Goal: Task Accomplishment & Management: Complete application form

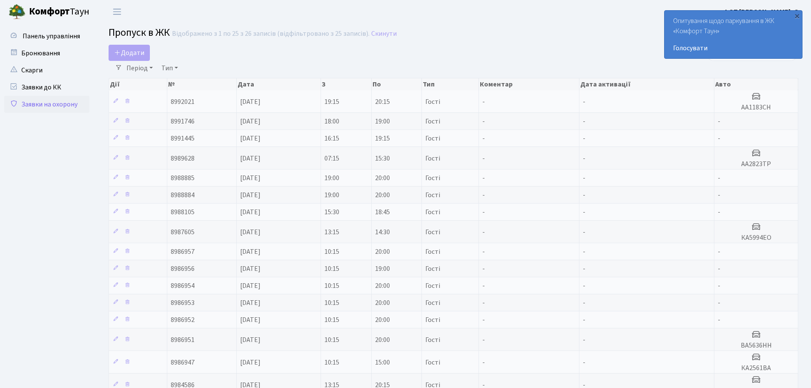
select select "25"
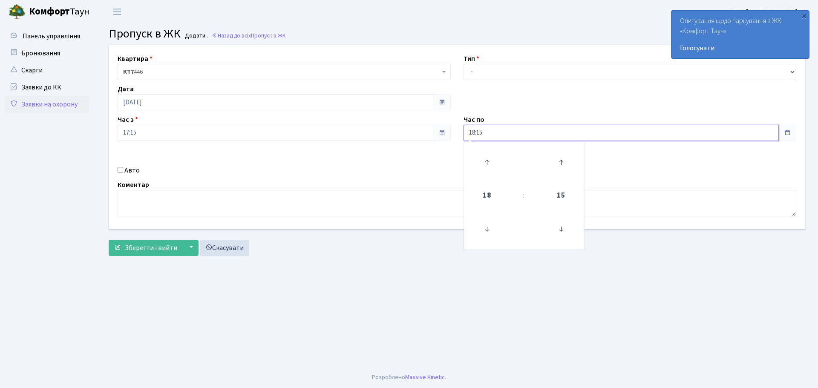
click at [488, 132] on input "18:15" at bounding box center [621, 133] width 316 height 16
type input "19:00"
click at [165, 254] on button "Зберегти і вийти" at bounding box center [146, 248] width 74 height 16
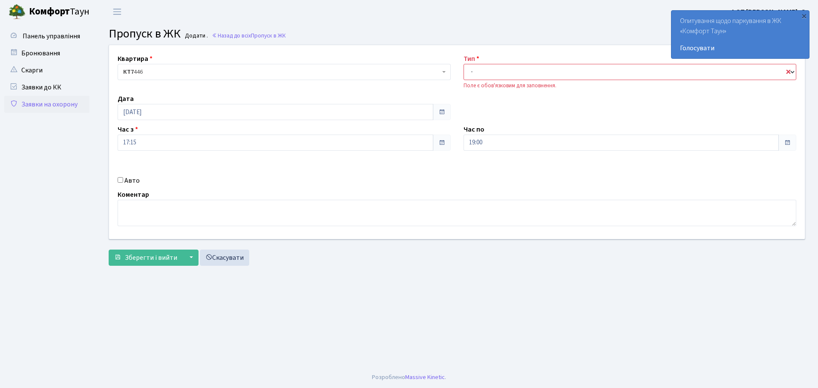
click at [499, 78] on select "- Доставка Таксі Гості Сервіс" at bounding box center [629, 72] width 333 height 16
select select "3"
click at [463, 64] on select "- Доставка Таксі Гості Сервіс" at bounding box center [629, 72] width 333 height 16
click at [153, 253] on span "Зберегти і вийти" at bounding box center [151, 257] width 52 height 9
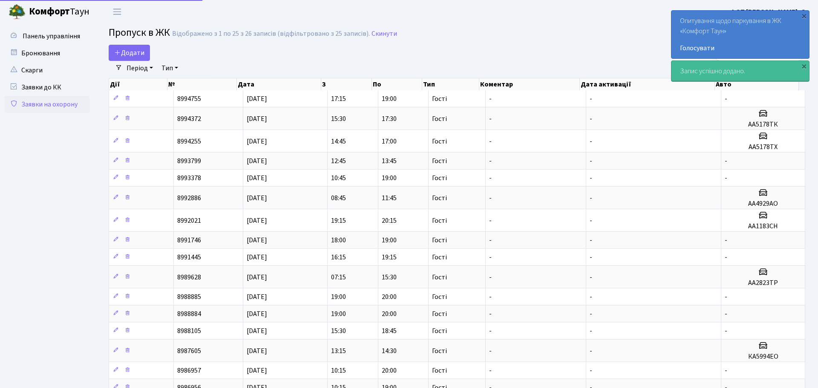
select select "25"
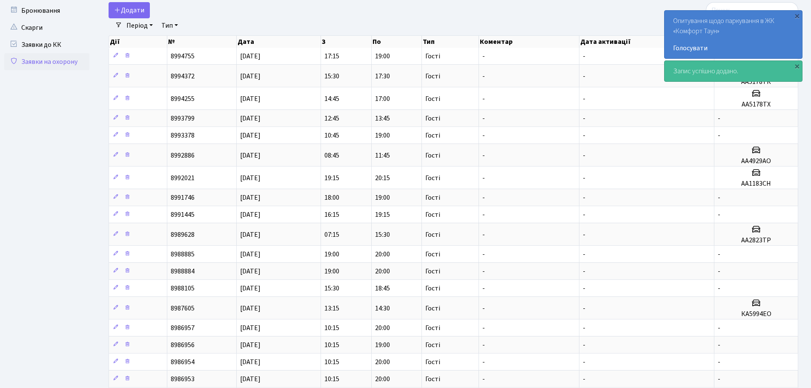
scroll to position [85, 0]
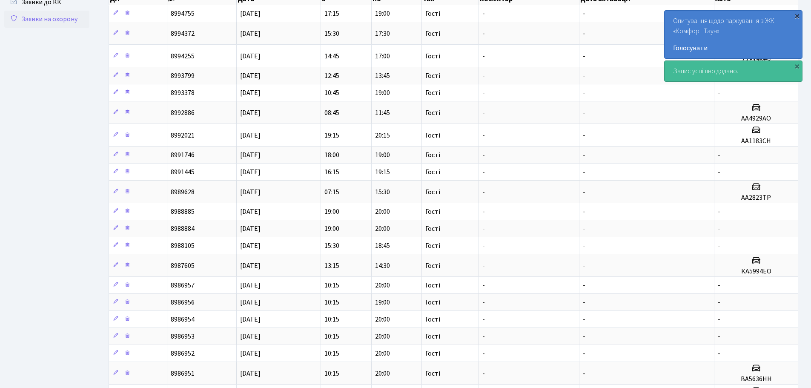
click at [799, 16] on div "×" at bounding box center [797, 15] width 9 height 9
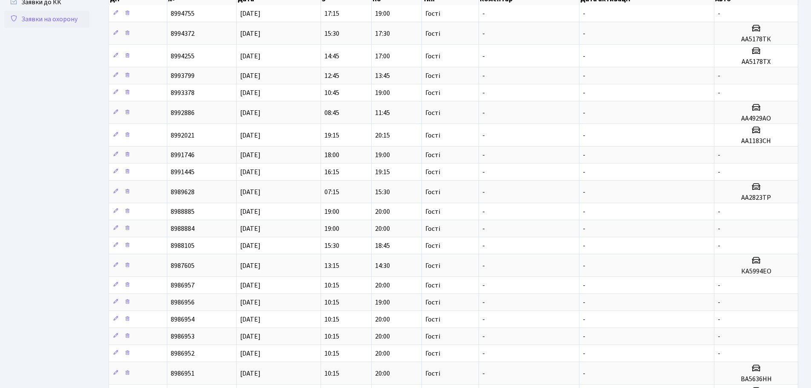
scroll to position [0, 0]
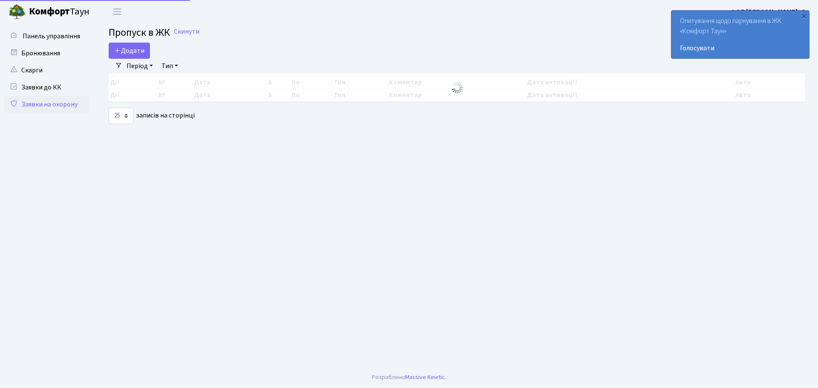
select select "25"
